Goal: Communication & Community: Answer question/provide support

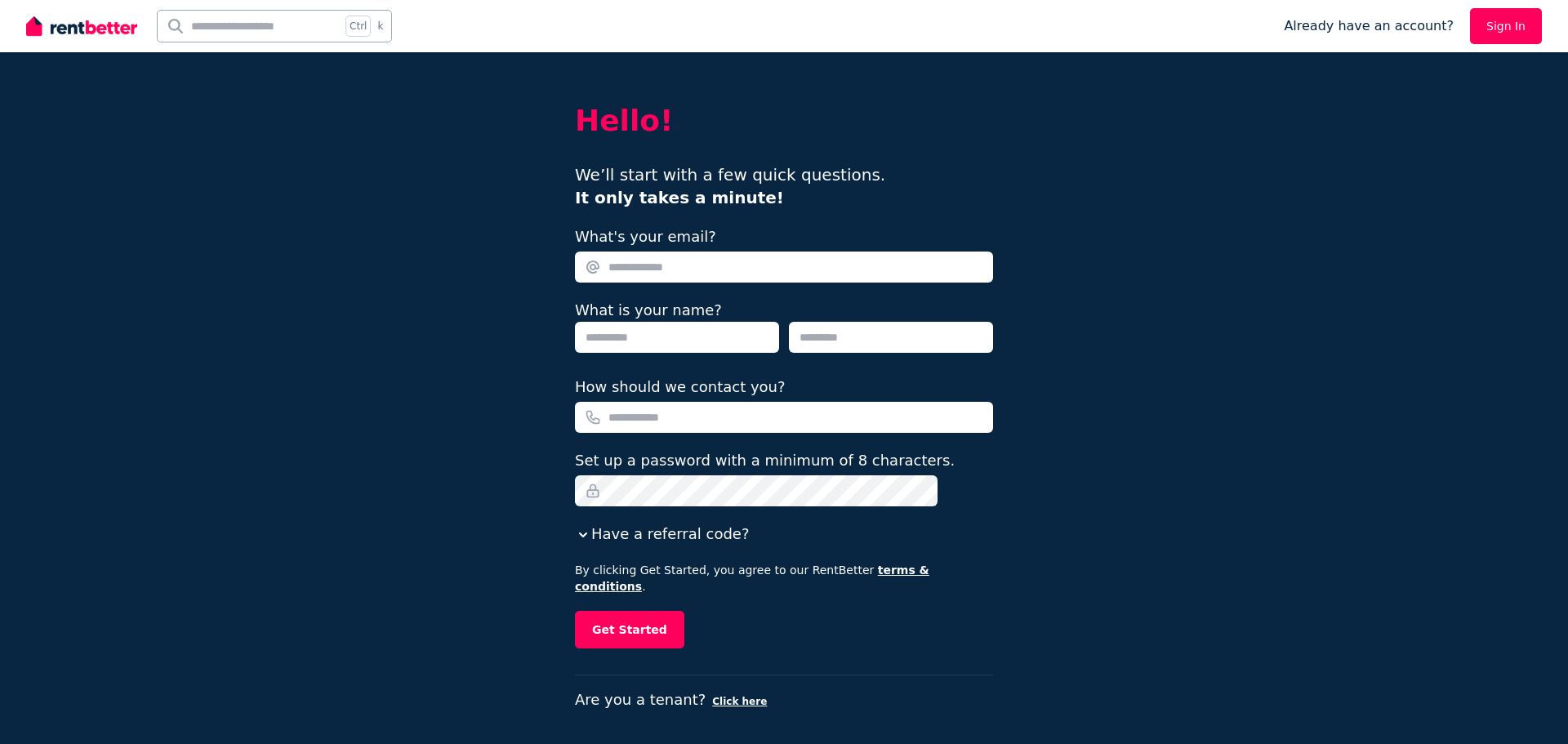
click at [1498, 19] on link "Sign In" at bounding box center [1507, 26] width 72 height 36
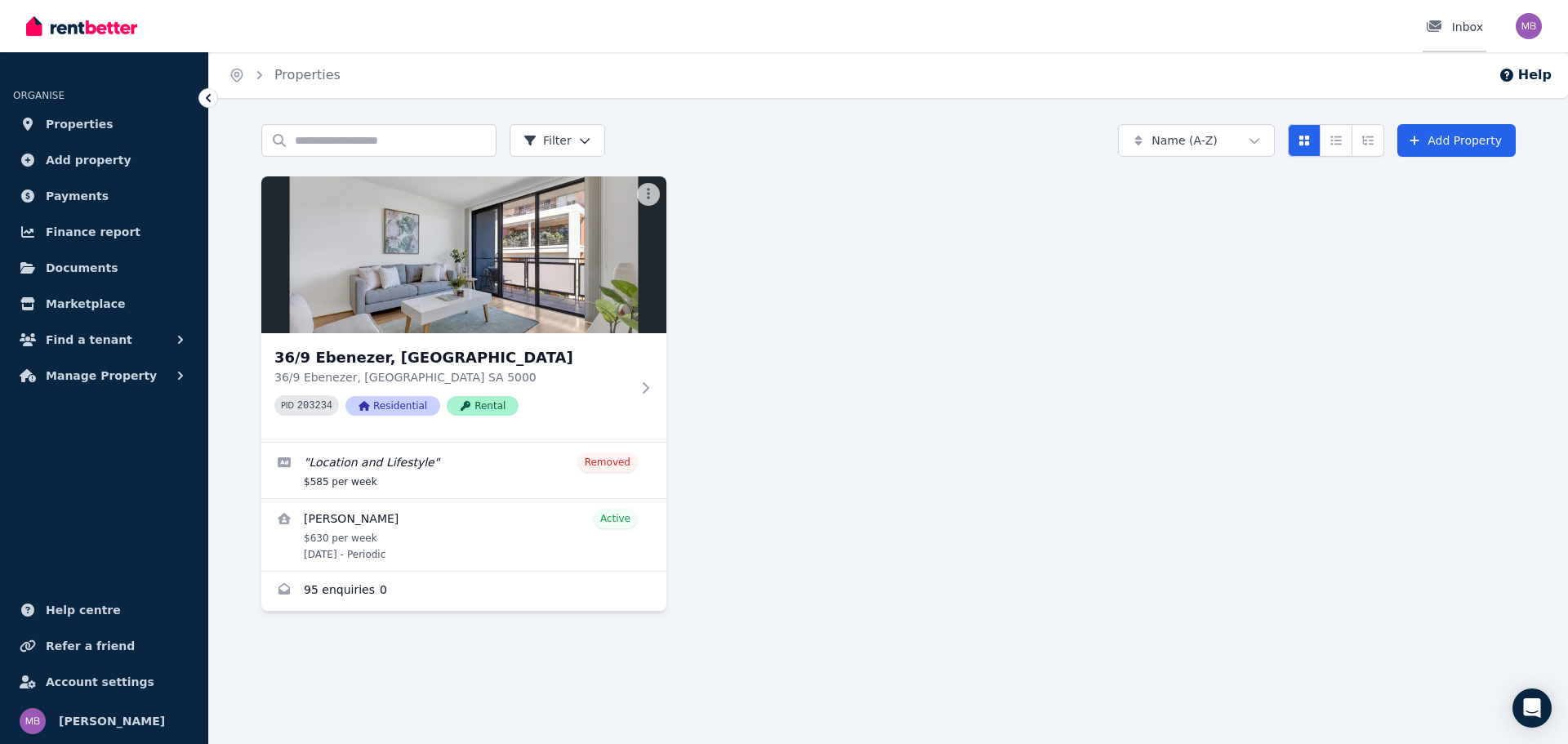
click at [1466, 24] on div "Inbox" at bounding box center [1455, 27] width 57 height 16
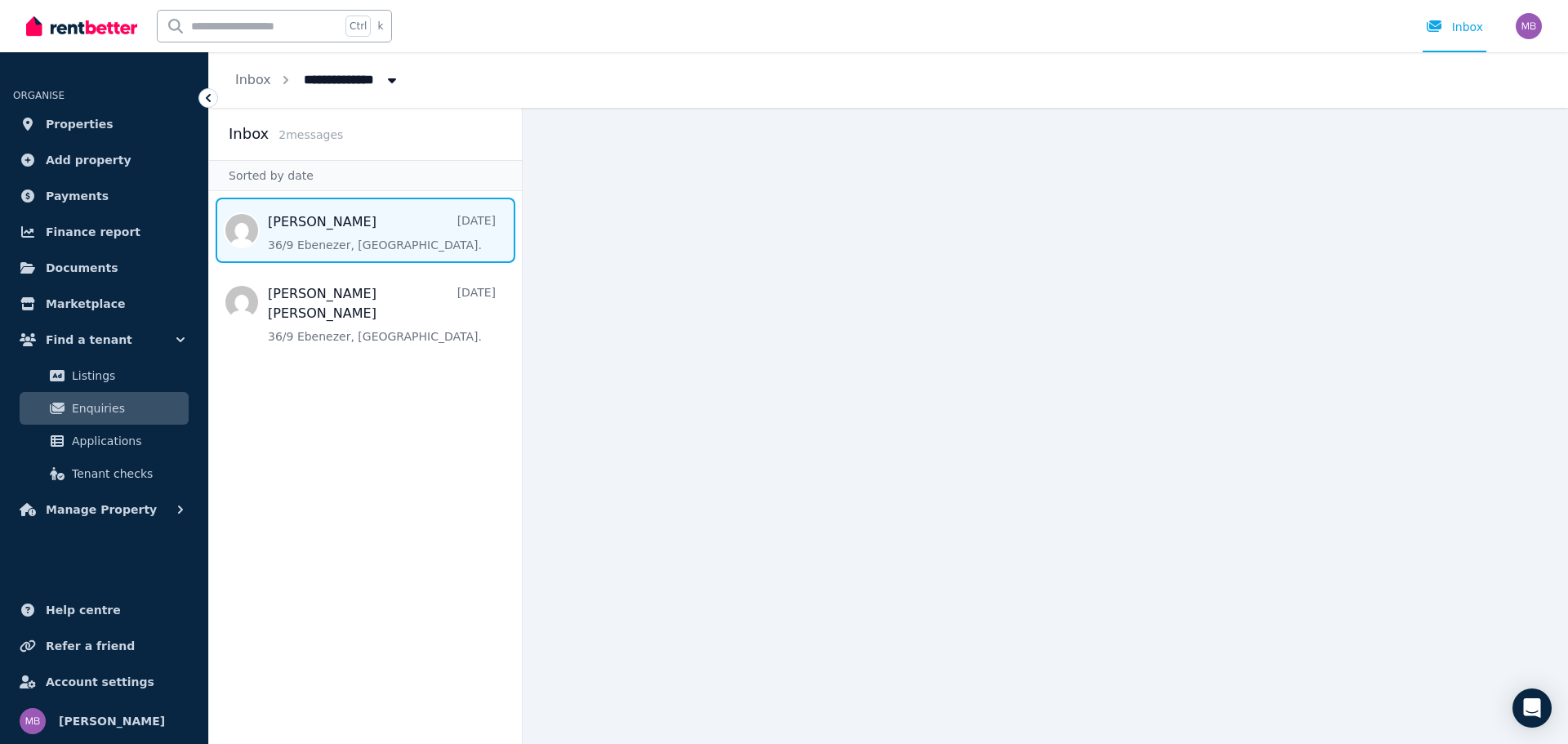
click at [279, 215] on span "Message list" at bounding box center [365, 230] width 313 height 65
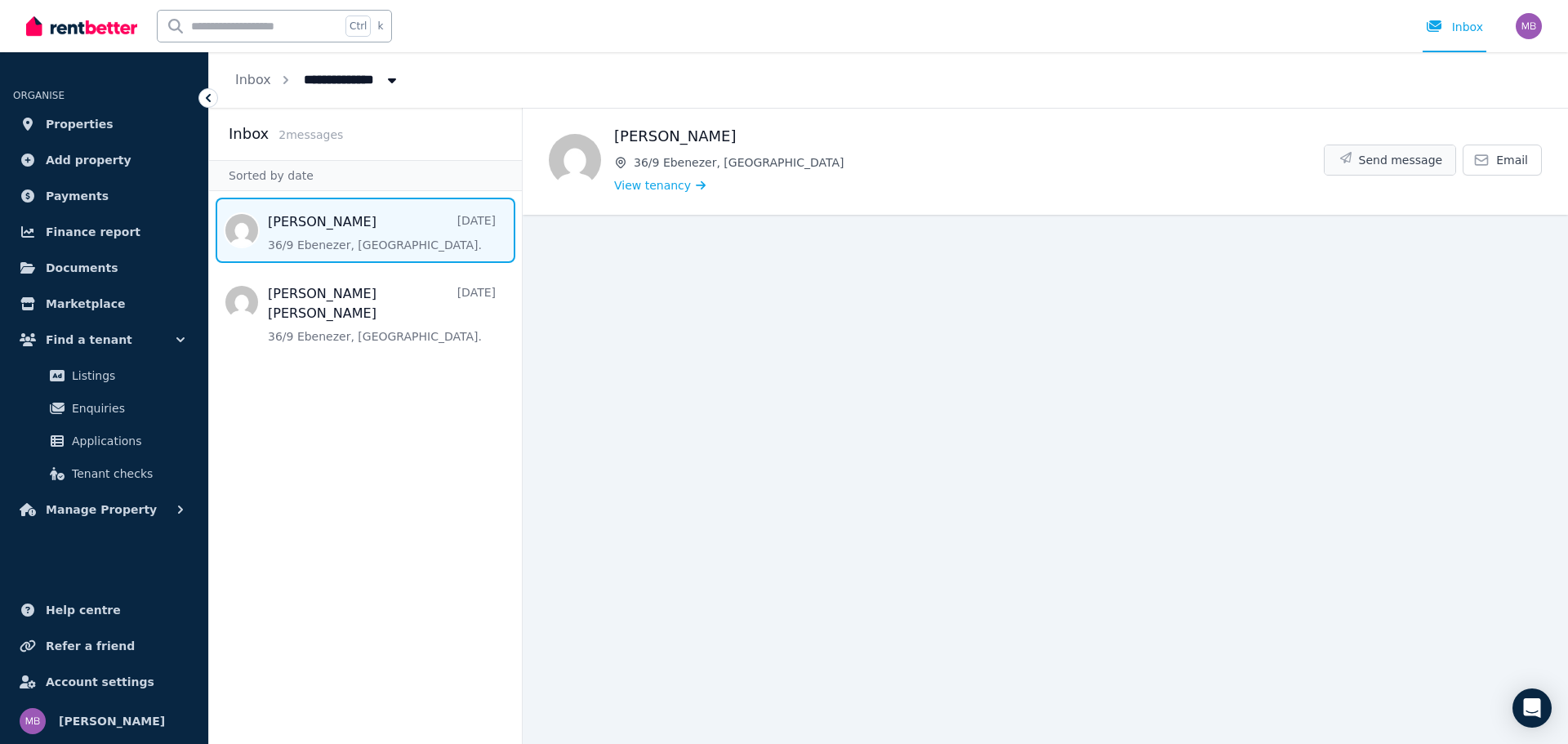
click at [1408, 161] on span "Send message" at bounding box center [1401, 160] width 84 height 16
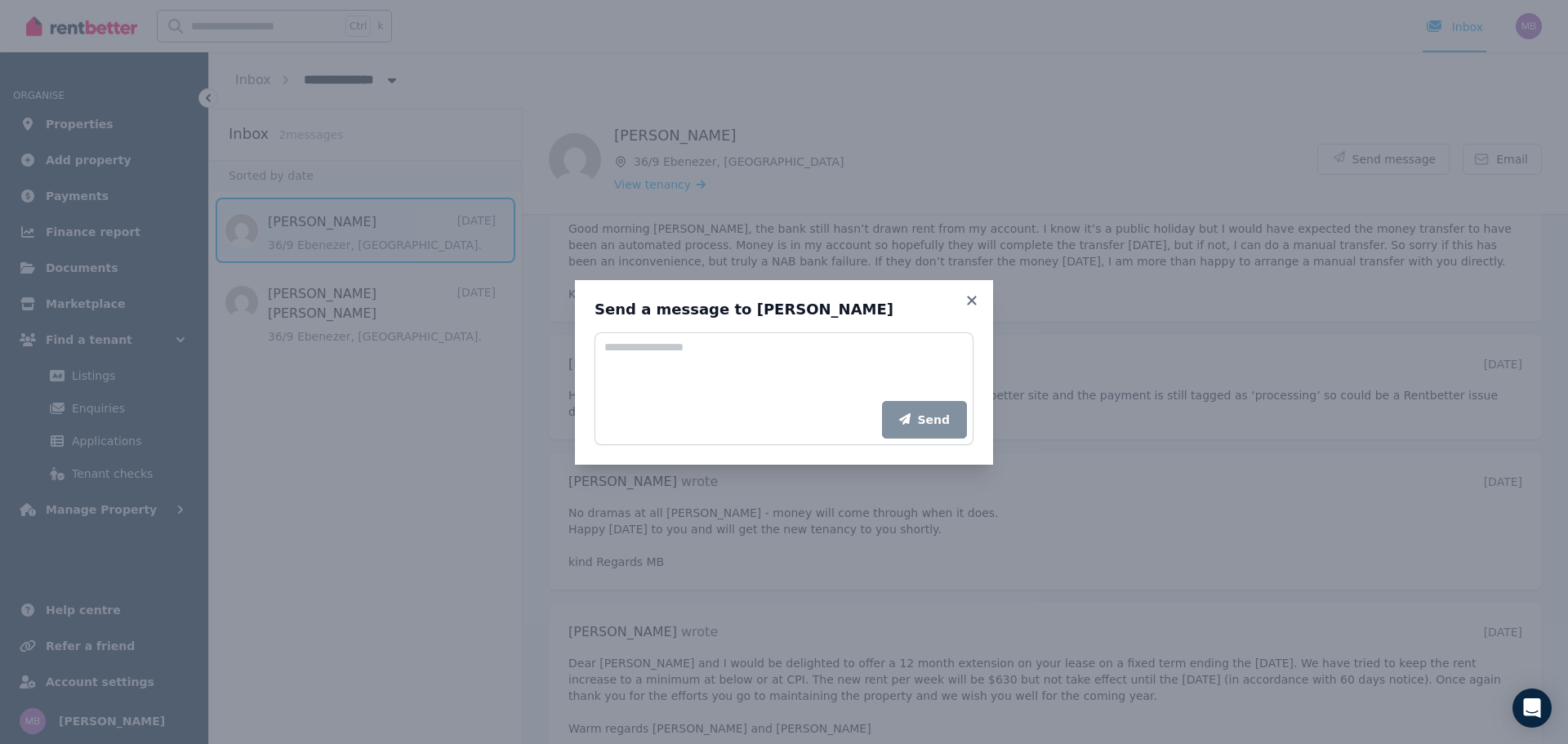
scroll to position [1903, 0]
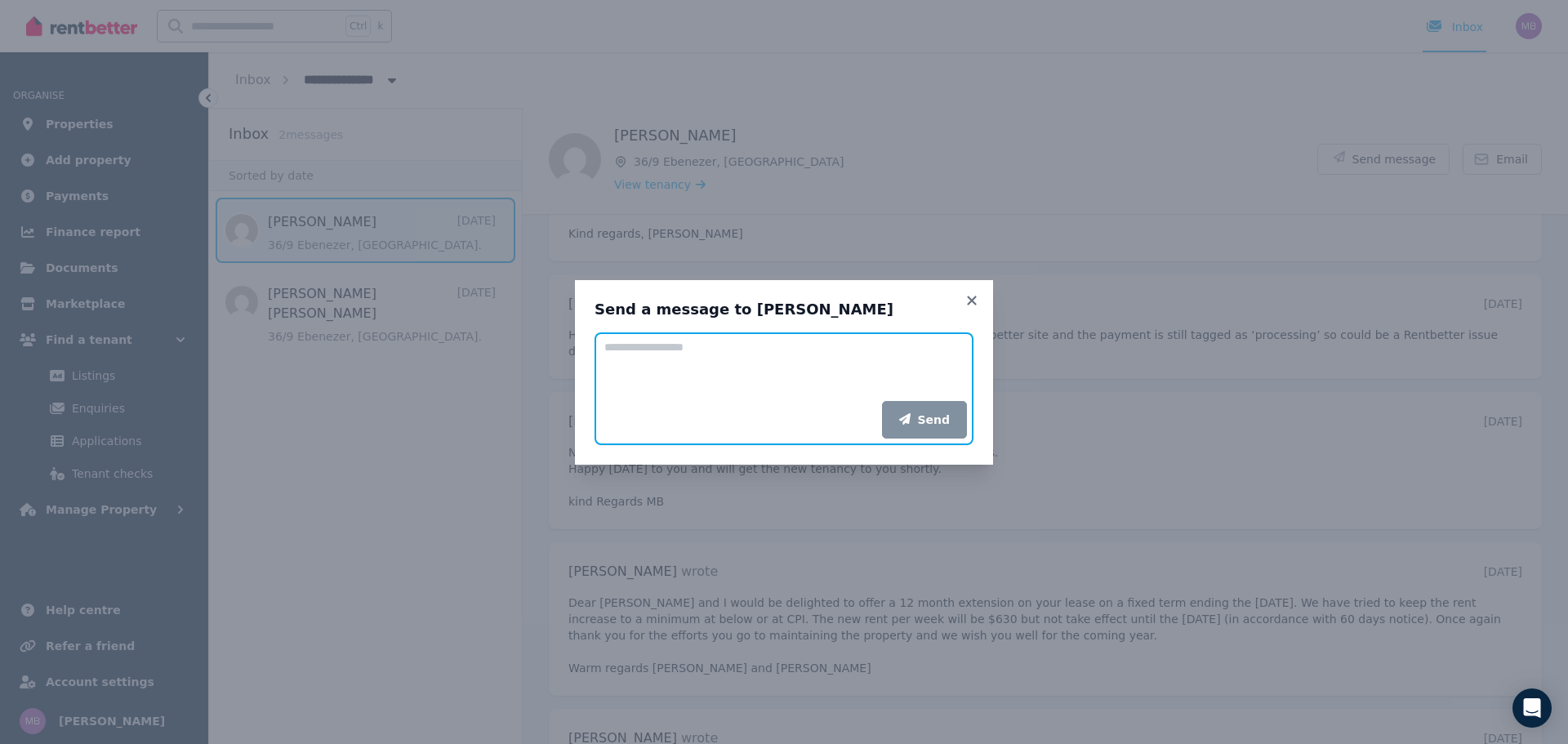
click at [635, 364] on textarea "Add your message" at bounding box center [784, 367] width 379 height 69
click at [973, 295] on icon at bounding box center [972, 300] width 16 height 15
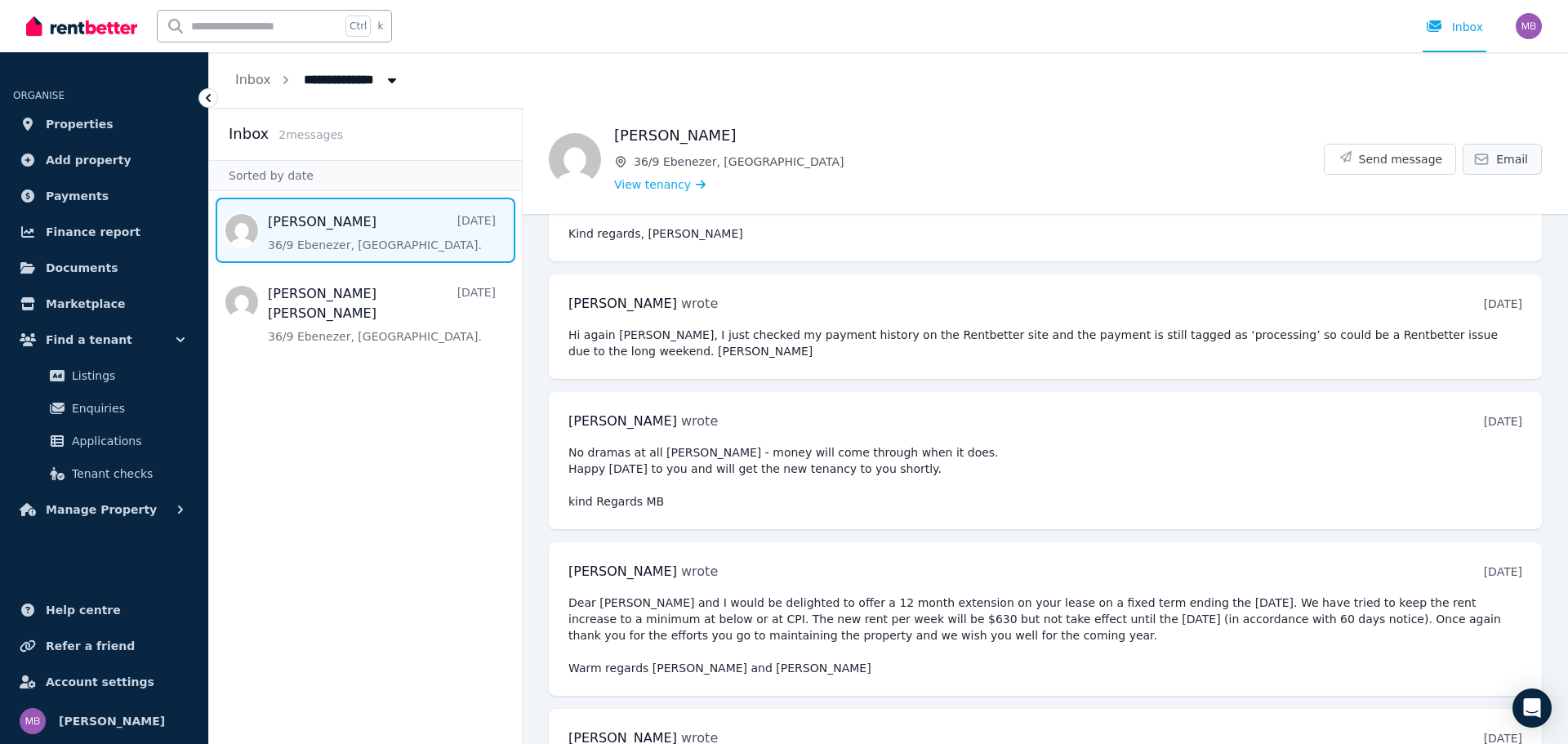
click at [1485, 157] on link "Email" at bounding box center [1502, 160] width 79 height 31
click at [1474, 25] on div "Inbox" at bounding box center [1455, 27] width 57 height 16
click at [1394, 158] on span "Send message" at bounding box center [1401, 160] width 84 height 16
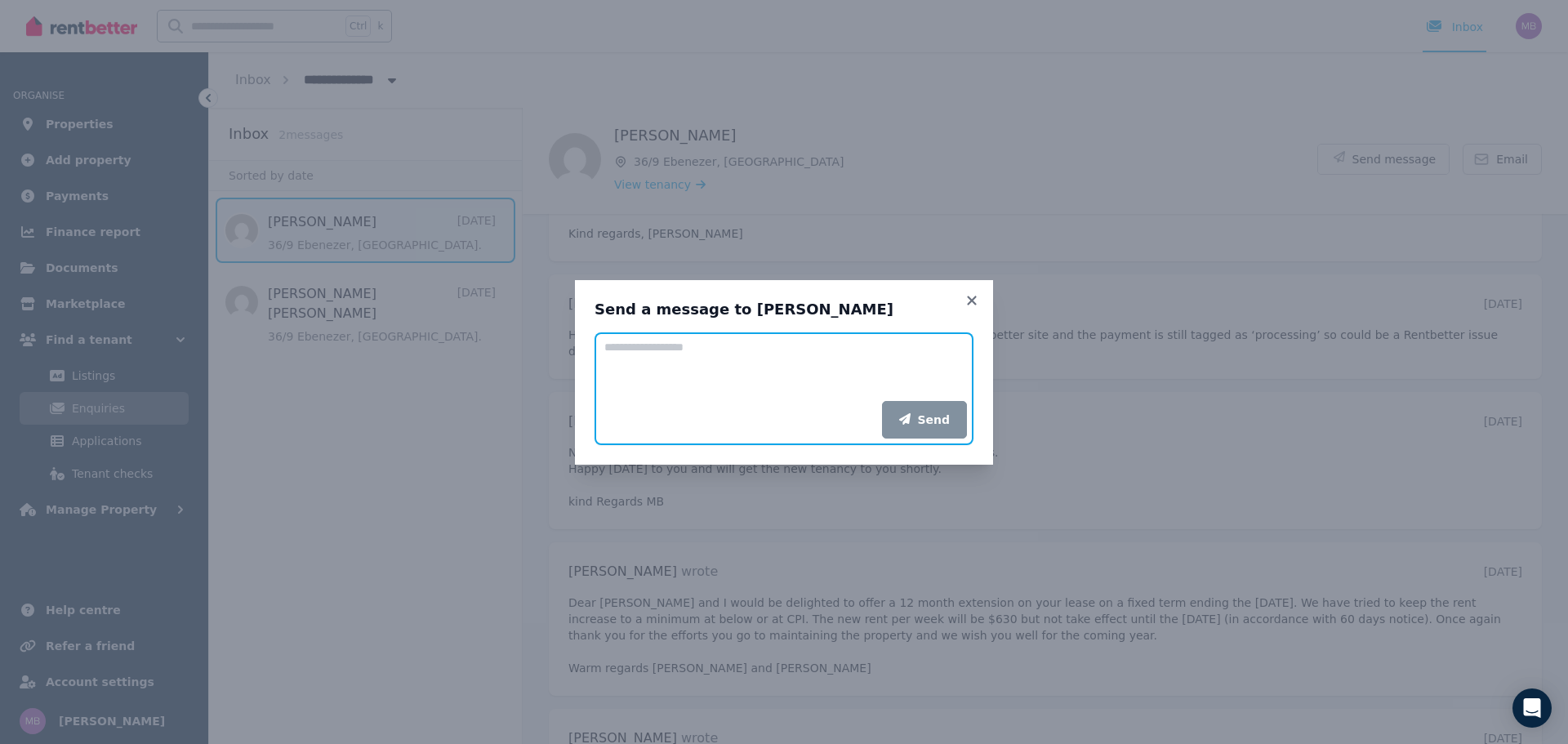
click at [629, 367] on textarea "Add your message" at bounding box center [784, 367] width 379 height 69
click at [678, 147] on div "Send a message to George McArdle Add your message Send" at bounding box center [784, 372] width 1568 height 744
click at [649, 354] on textarea "Add your message" at bounding box center [784, 367] width 379 height 69
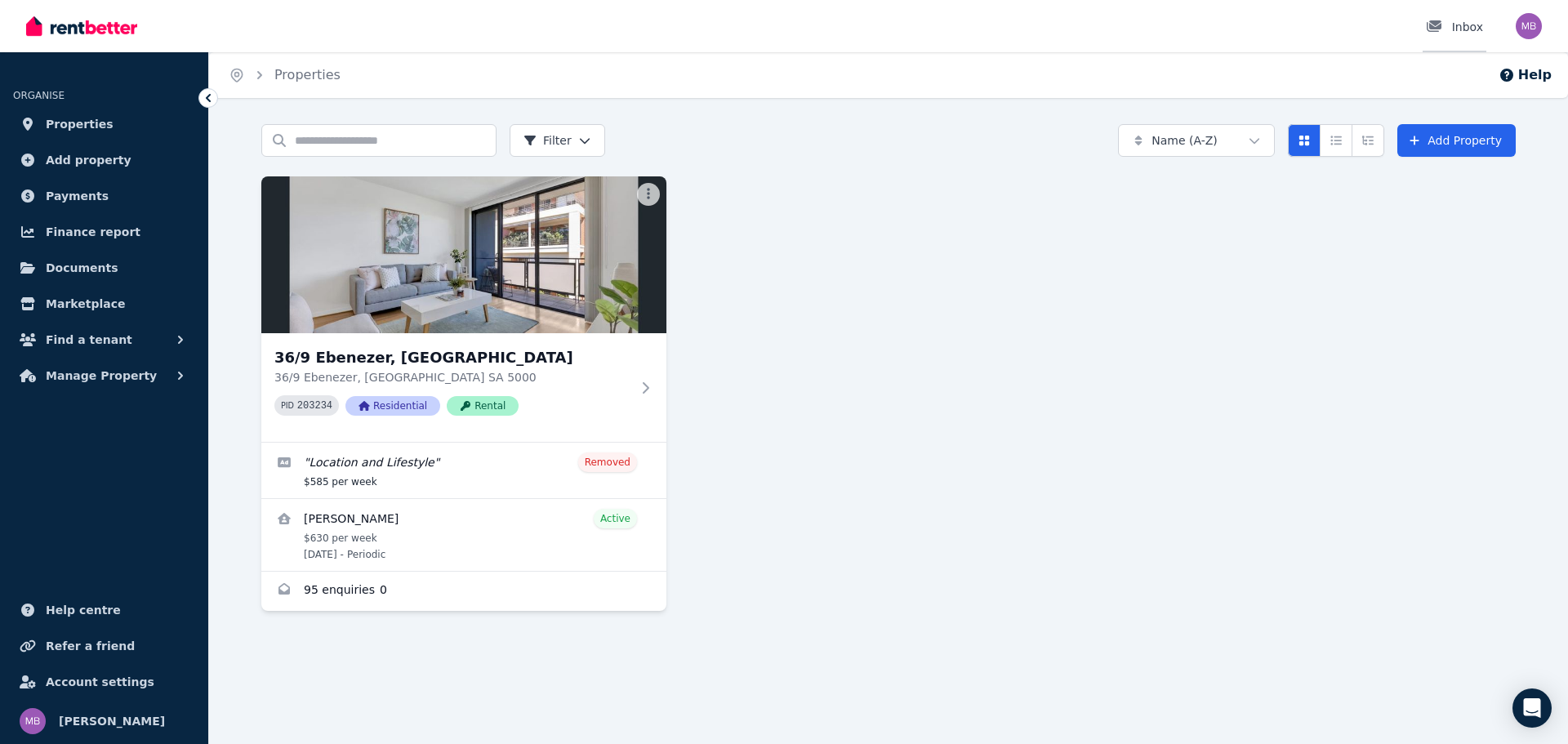
click at [1461, 22] on div "Inbox" at bounding box center [1455, 27] width 57 height 16
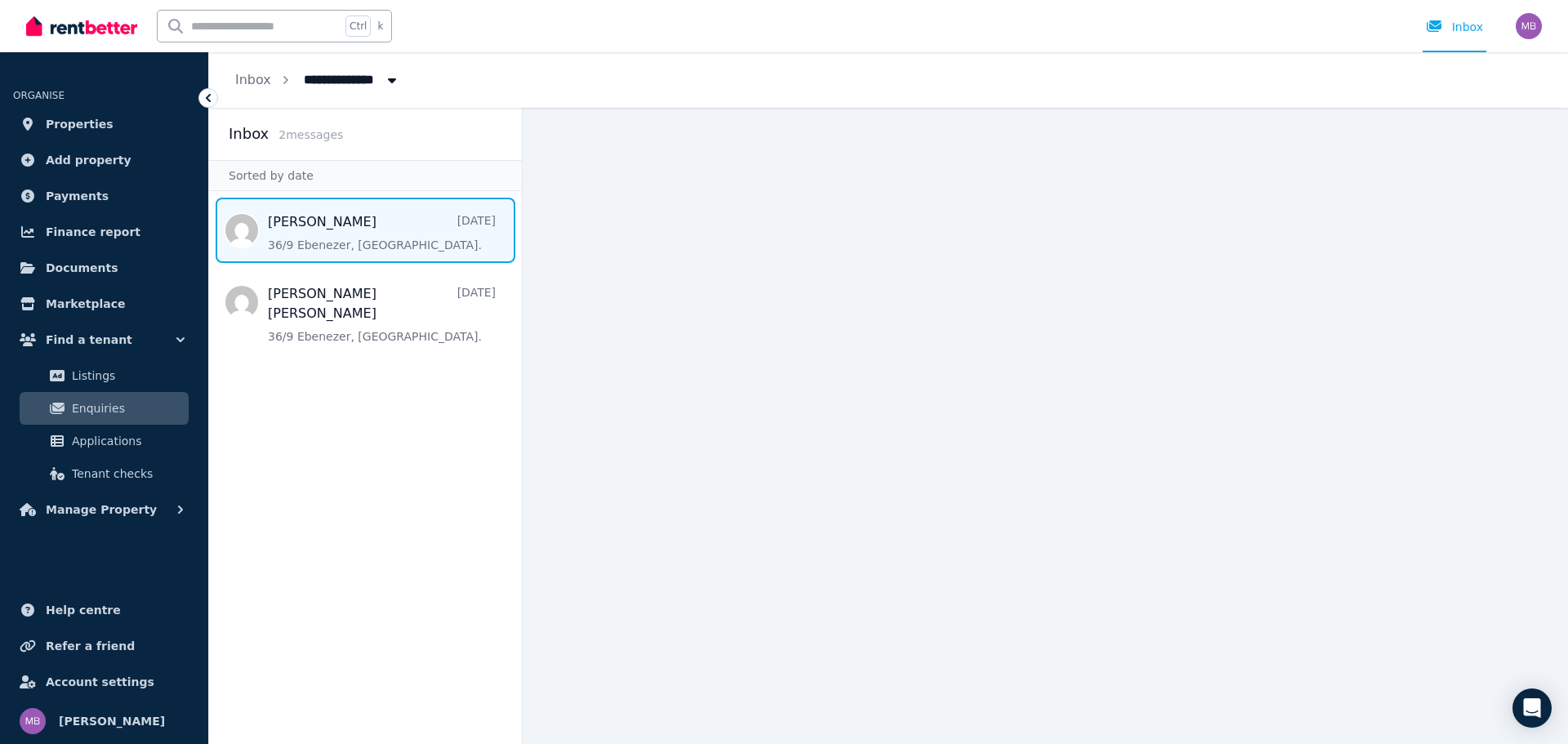
click at [344, 219] on span "Message list" at bounding box center [365, 230] width 313 height 65
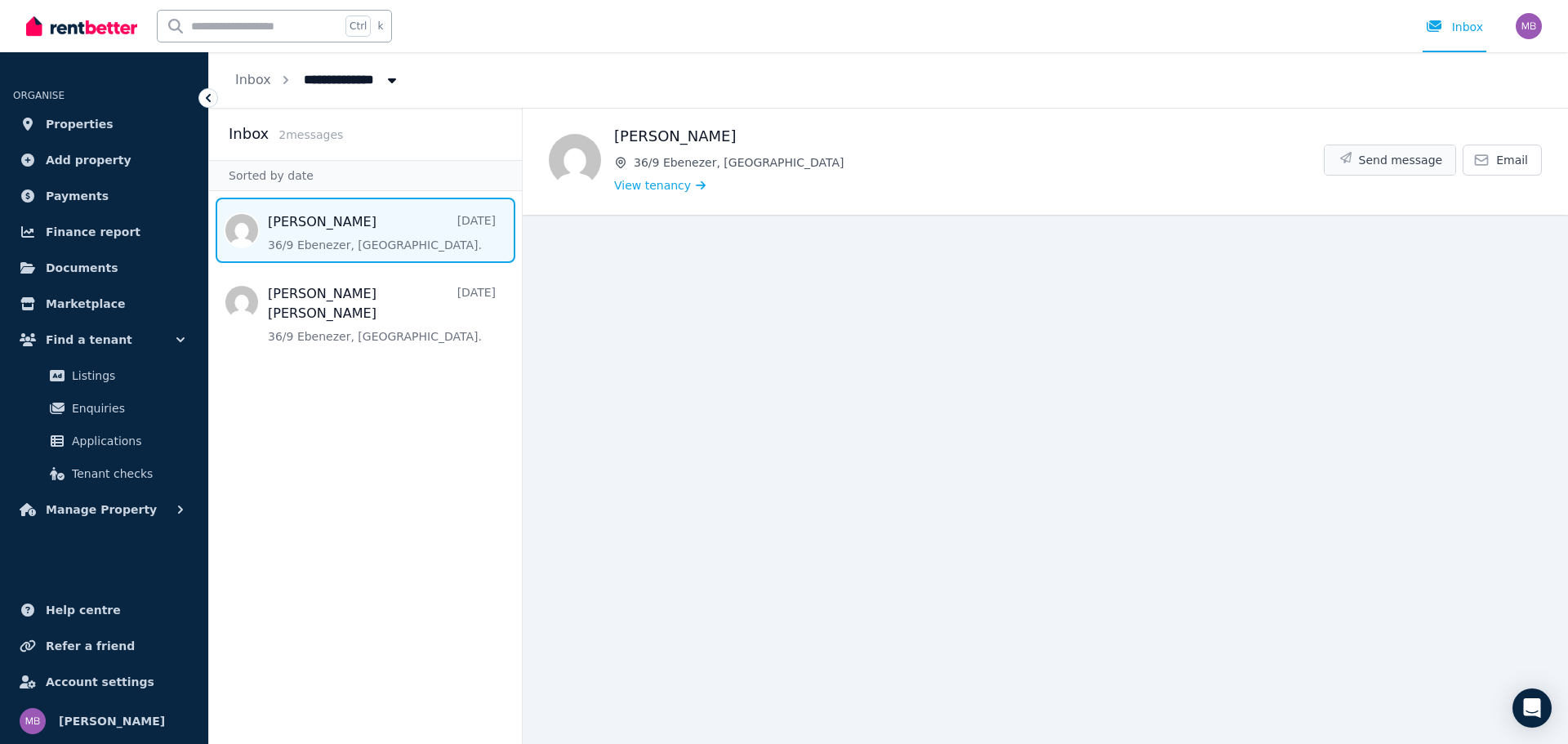
click at [1403, 160] on span "Send message" at bounding box center [1401, 160] width 84 height 16
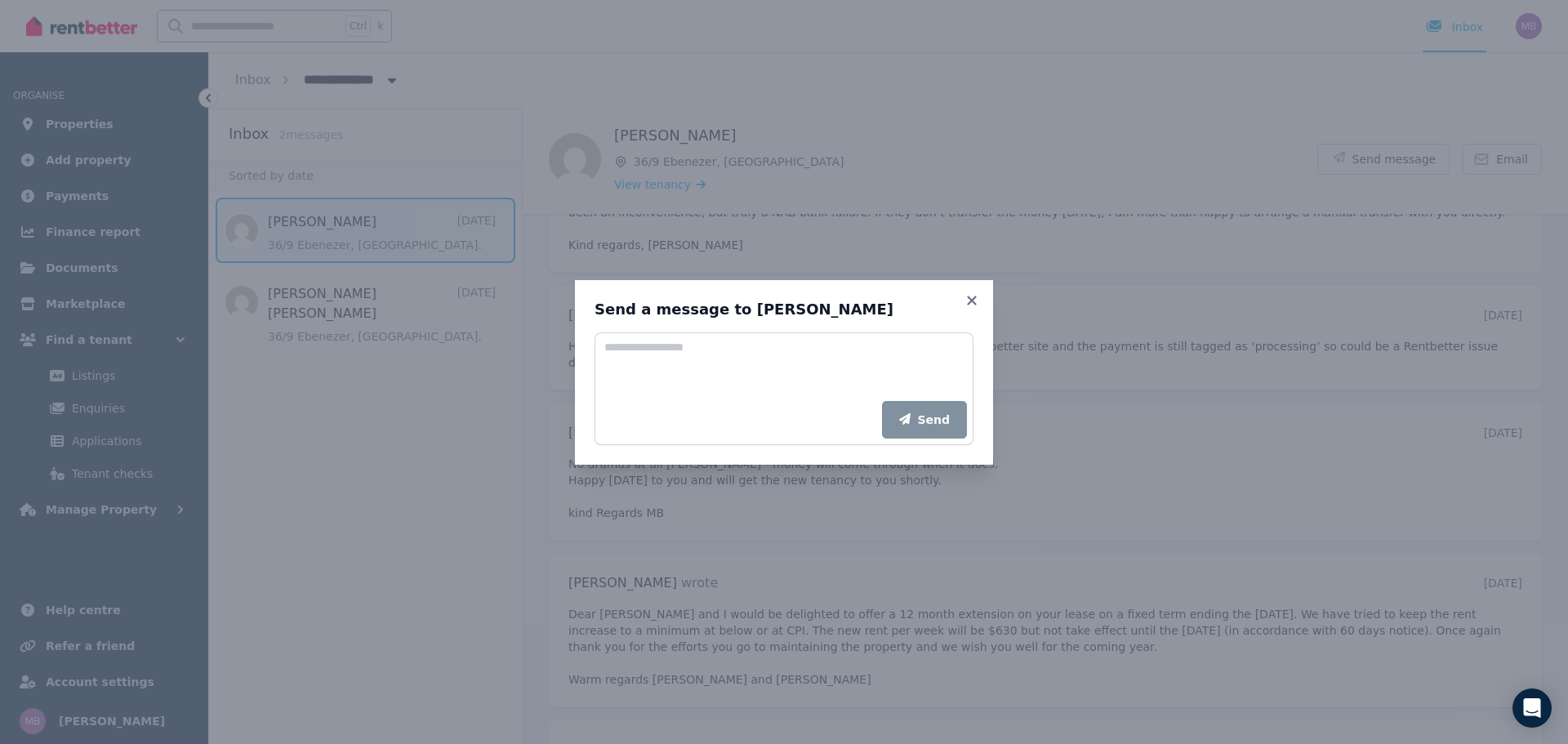
scroll to position [1903, 0]
click at [644, 359] on textarea "Add your message" at bounding box center [784, 367] width 379 height 69
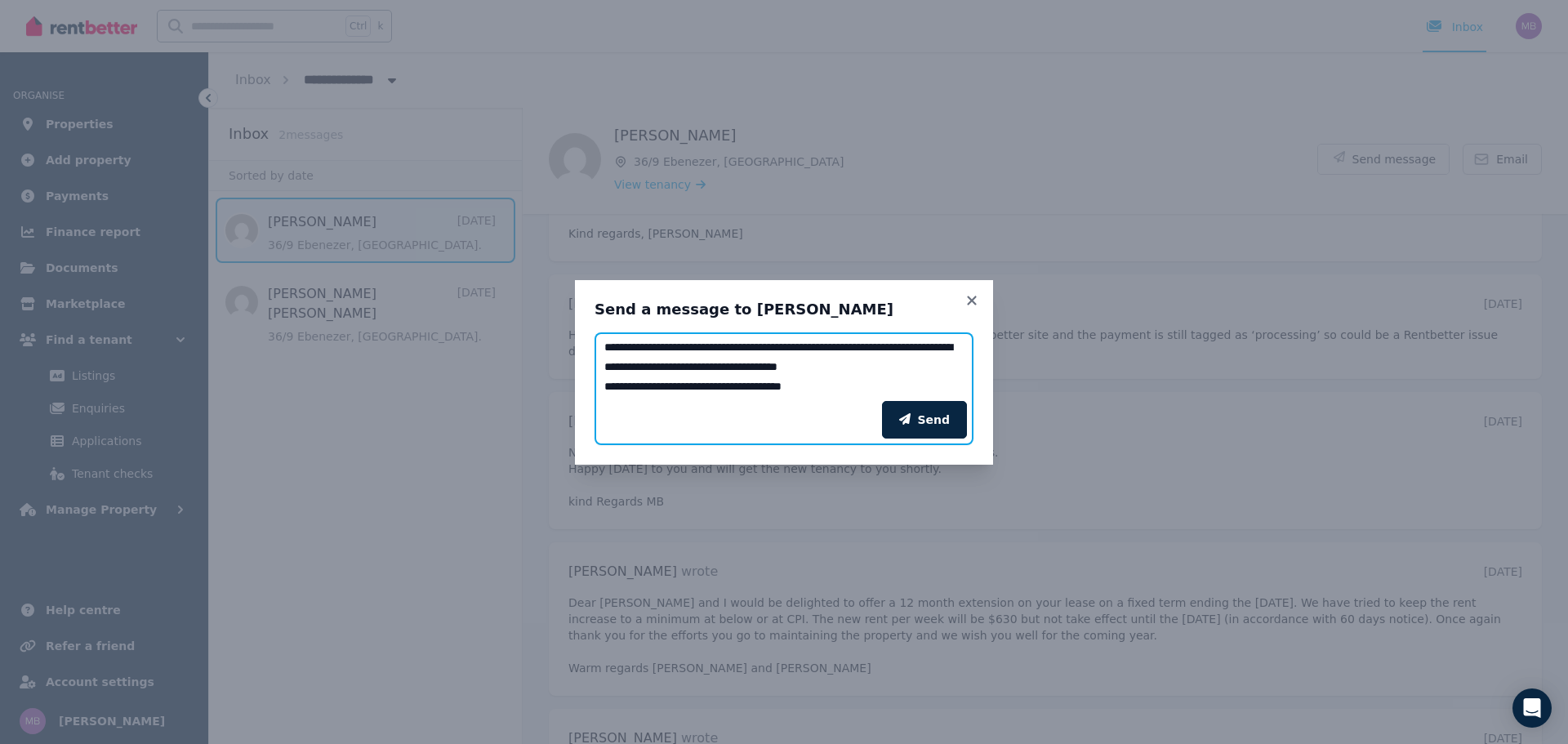
scroll to position [13, 0]
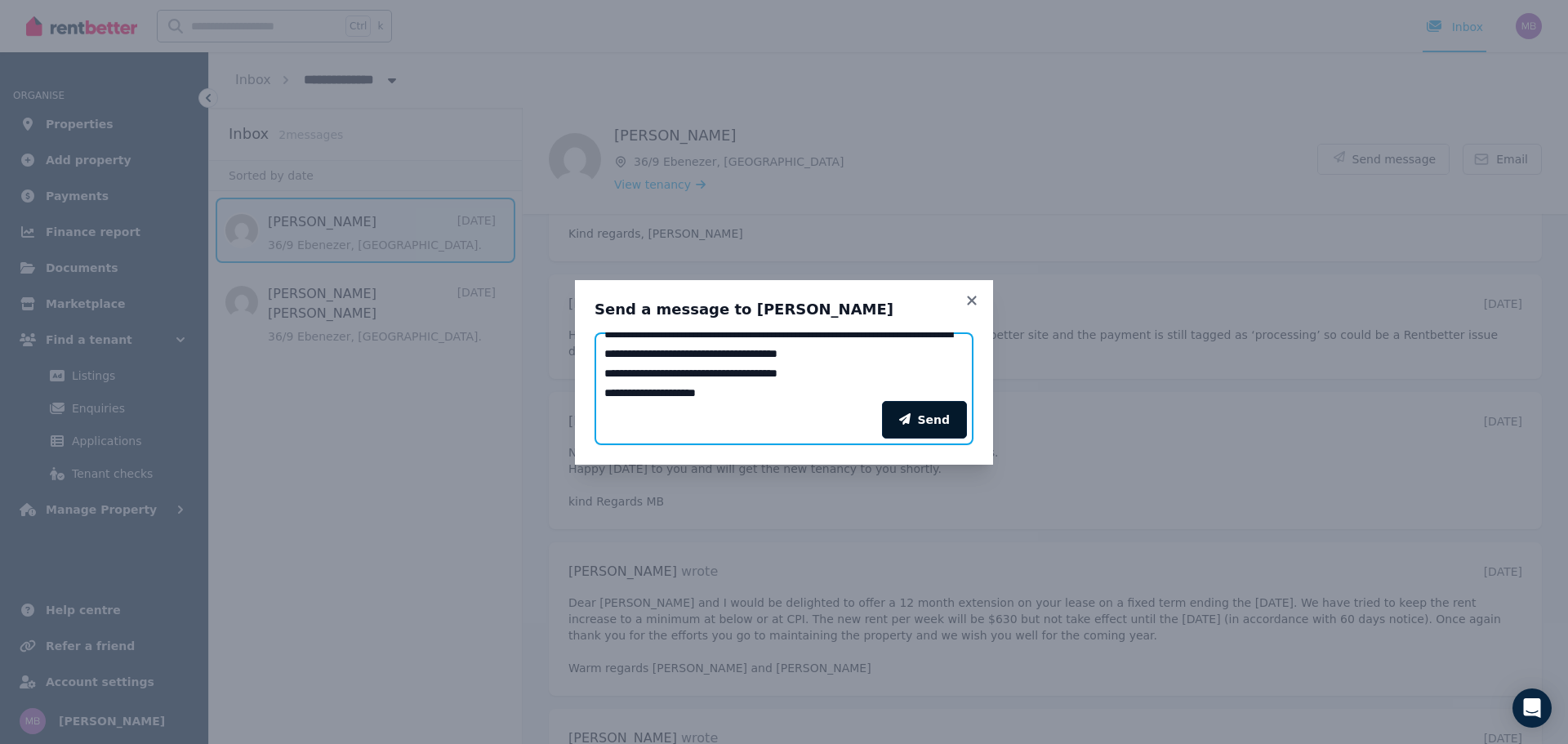
type textarea "**********"
click at [911, 414] on icon "submit" at bounding box center [905, 419] width 11 height 11
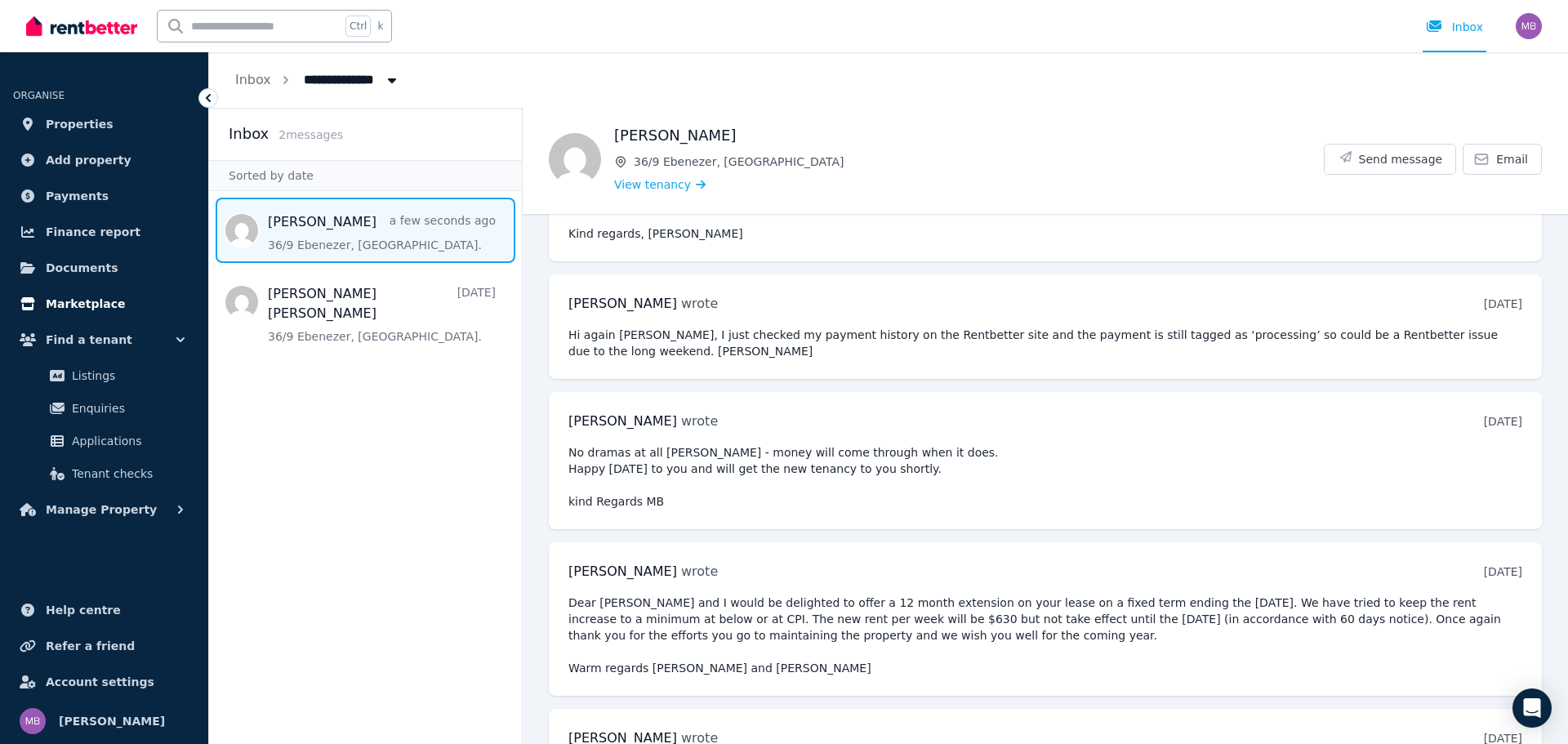
scroll to position [2037, 0]
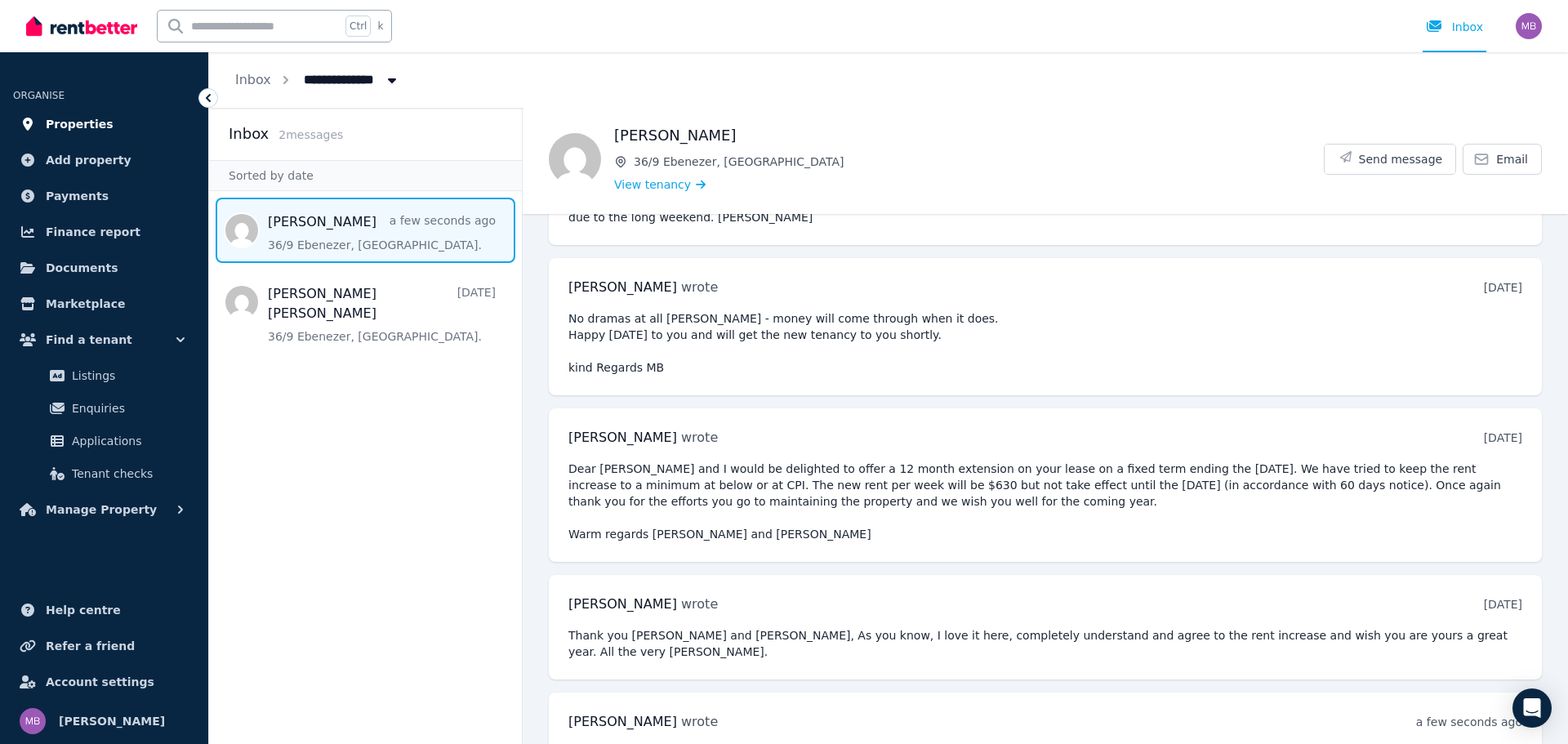
click at [91, 127] on span "Properties" at bounding box center [79, 124] width 68 height 20
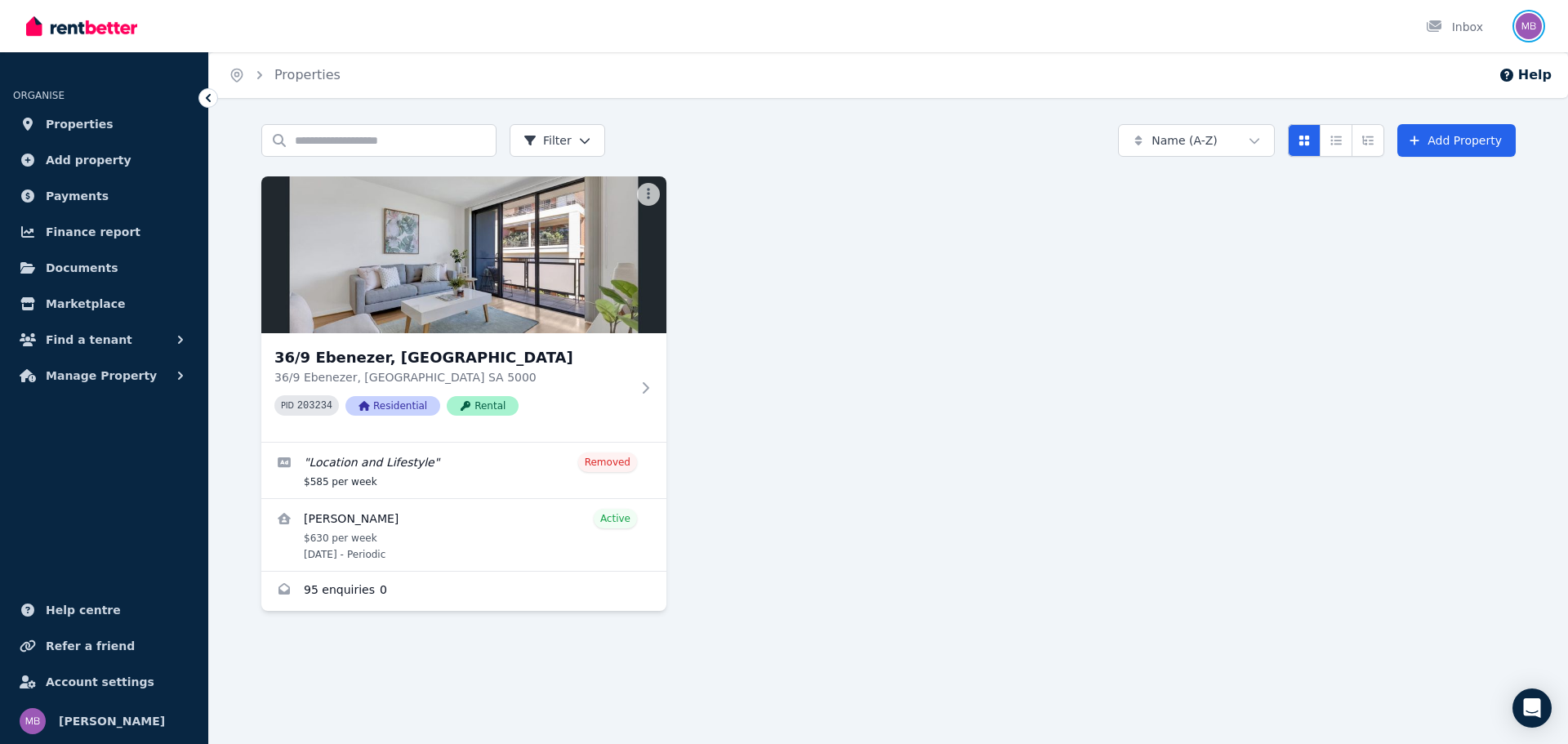
click at [1528, 17] on img "button" at bounding box center [1529, 26] width 26 height 26
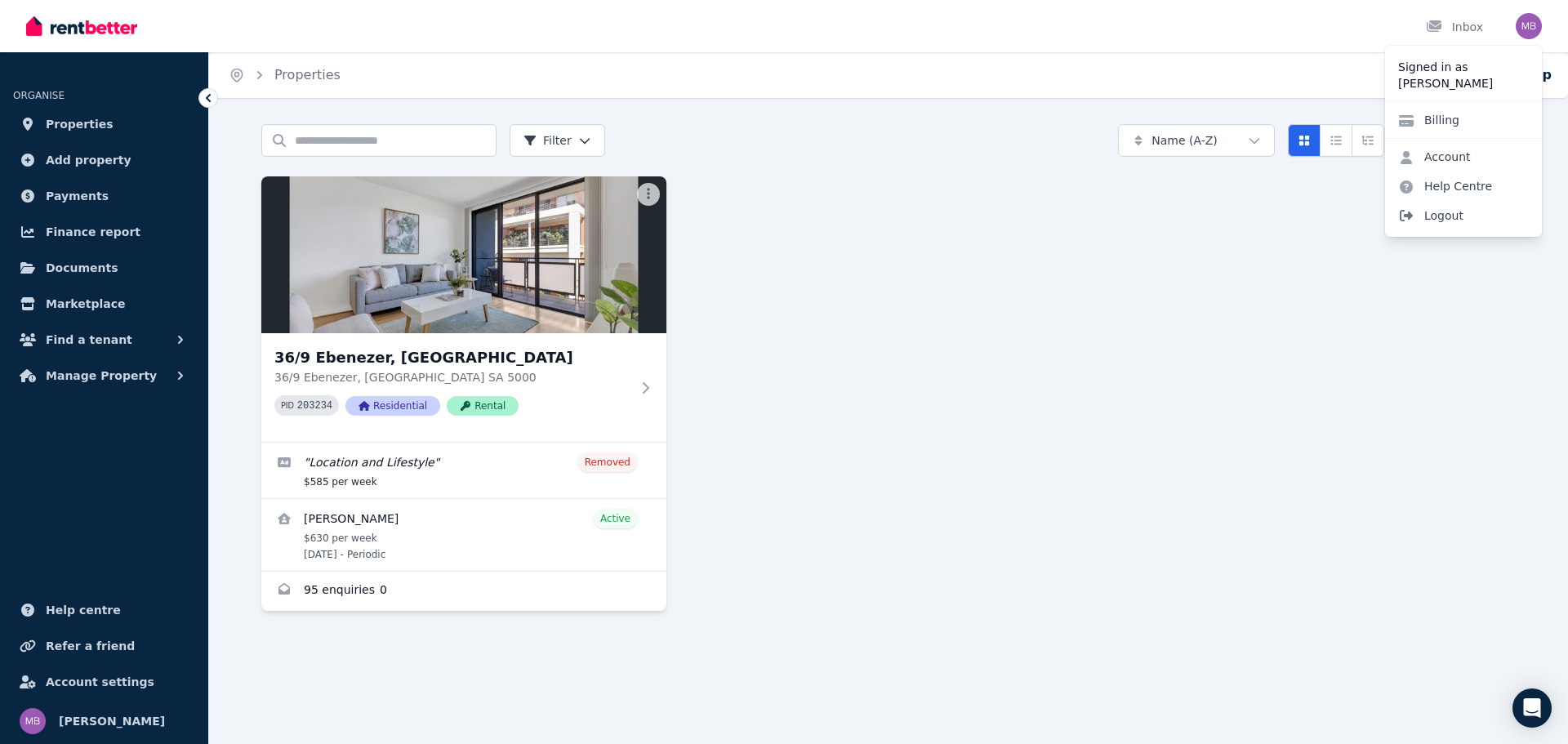
click at [1444, 224] on span "Logout" at bounding box center [1464, 215] width 157 height 29
